Goal: Task Accomplishment & Management: Manage account settings

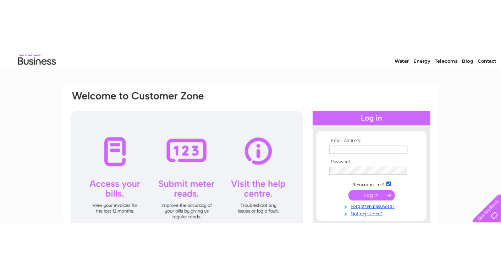
scroll to position [35, 0]
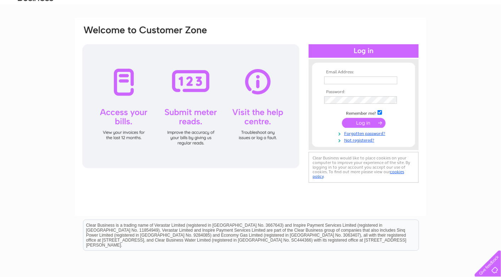
type input "nick.beavon@greyboxselfstorage.co.uk"
click at [368, 123] on input "submit" at bounding box center [364, 123] width 44 height 10
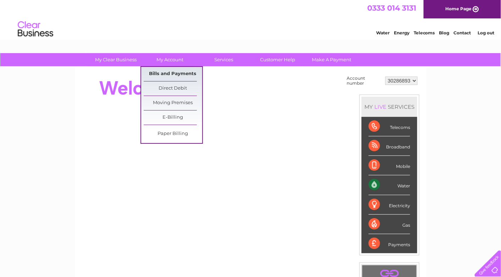
click at [171, 71] on link "Bills and Payments" at bounding box center [173, 74] width 59 height 14
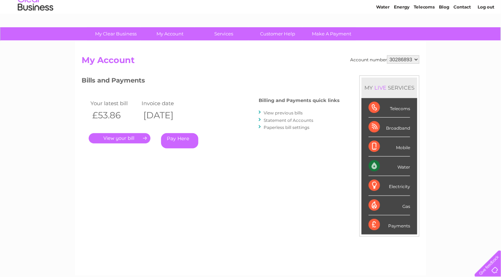
scroll to position [35, 0]
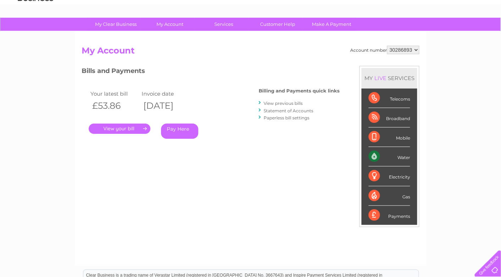
click at [116, 131] on link "." at bounding box center [120, 129] width 62 height 10
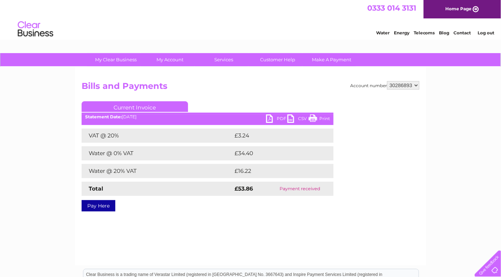
click at [268, 121] on link "PDF" at bounding box center [276, 120] width 21 height 10
drag, startPoint x: 298, startPoint y: 118, endPoint x: 293, endPoint y: 118, distance: 5.0
click at [297, 118] on link "CSV" at bounding box center [297, 120] width 21 height 10
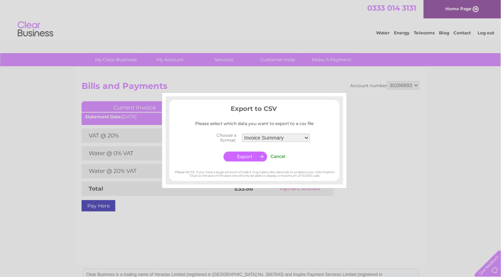
click at [253, 157] on input "button" at bounding box center [246, 157] width 44 height 10
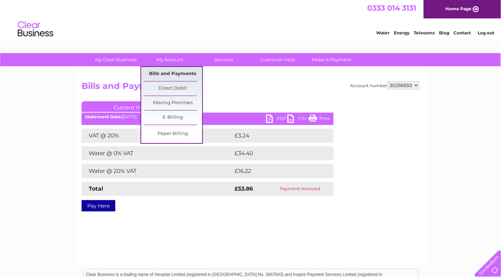
click at [177, 73] on link "Bills and Payments" at bounding box center [173, 74] width 59 height 14
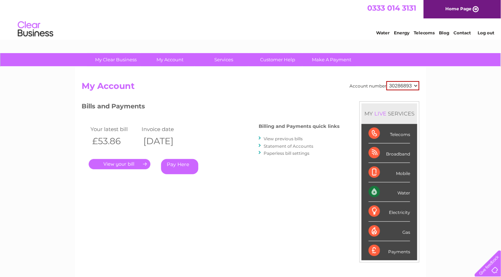
click at [277, 139] on link "View previous bills" at bounding box center [283, 138] width 39 height 5
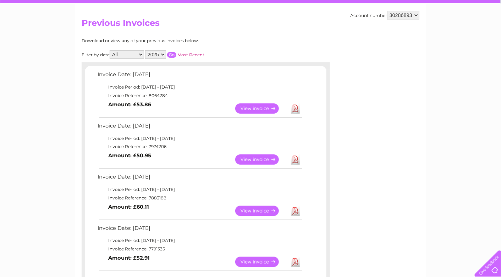
scroll to position [71, 0]
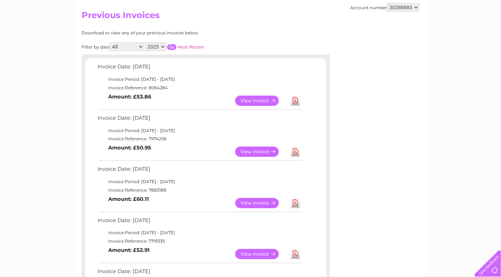
click at [294, 203] on link "Download" at bounding box center [295, 203] width 9 height 10
click at [294, 152] on link "Download" at bounding box center [295, 152] width 9 height 10
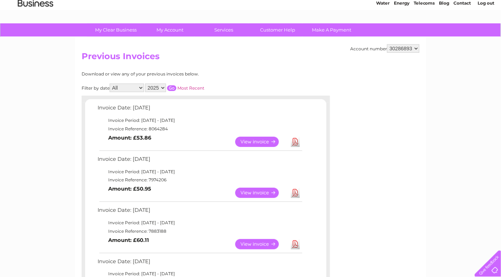
scroll to position [0, 0]
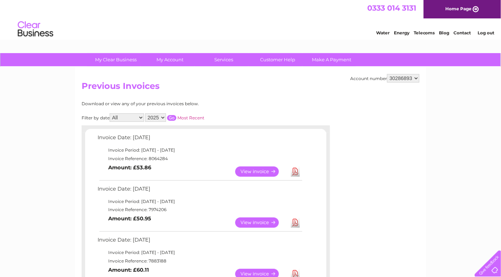
click at [489, 33] on link "Log out" at bounding box center [486, 32] width 17 height 5
